Goal: Obtain resource: Download file/media

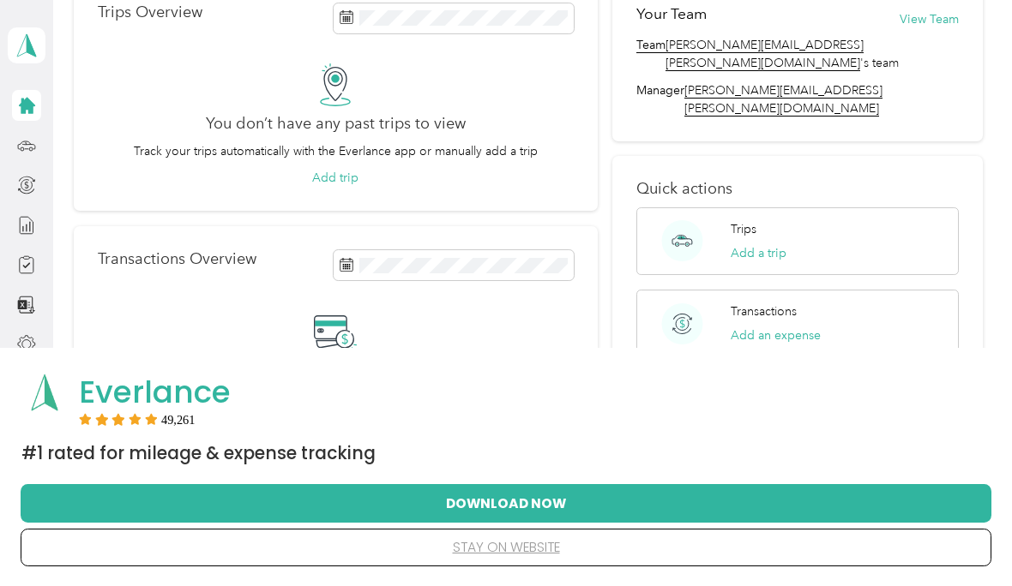
scroll to position [93, 0]
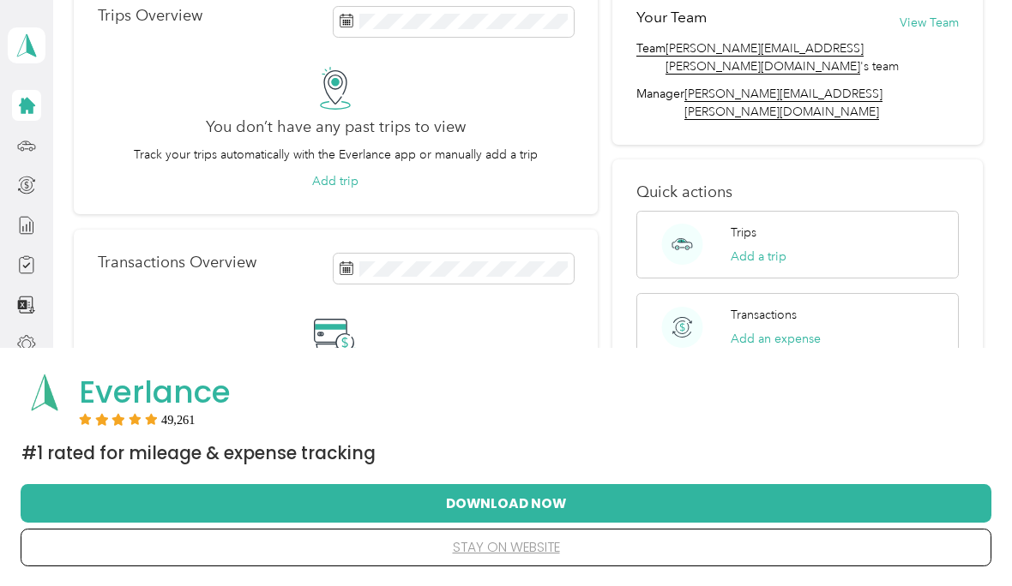
click at [490, 496] on button "Download Now" at bounding box center [506, 503] width 916 height 36
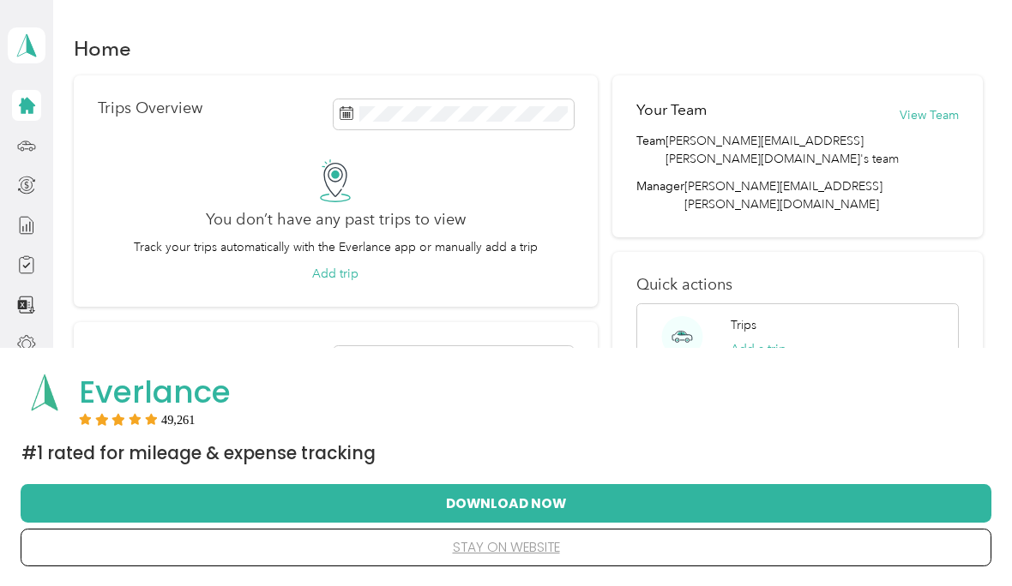
scroll to position [117, 0]
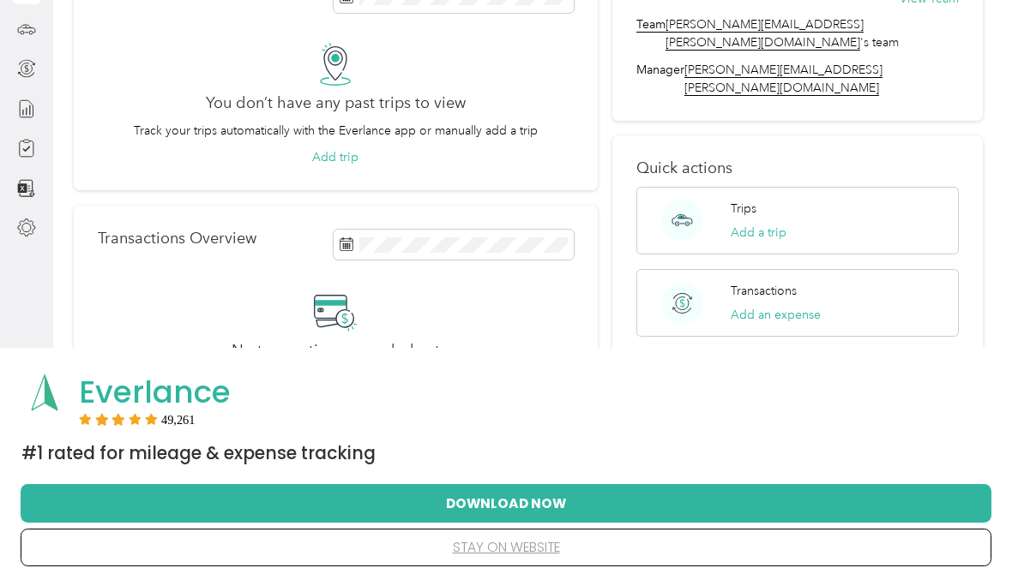
click at [534, 507] on button "Download Now" at bounding box center [506, 503] width 916 height 36
